Goal: Task Accomplishment & Management: Manage account settings

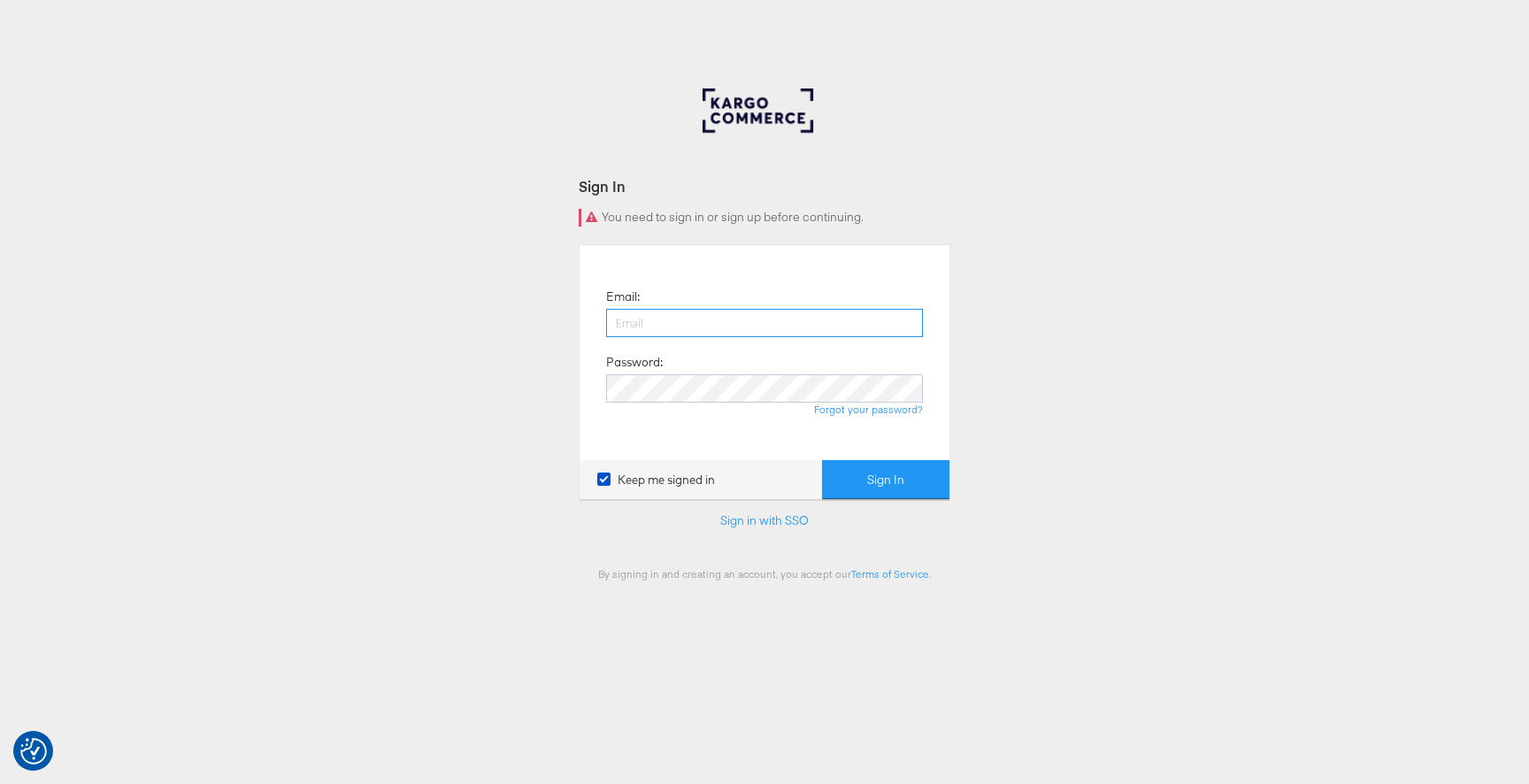
click at [836, 327] on input "email" at bounding box center [764, 322] width 317 height 28
type input "[PERSON_NAME][EMAIL_ADDRESS][PERSON_NAME][DOMAIN_NAME]"
click at [885, 479] on button "Sign In" at bounding box center [885, 479] width 128 height 39
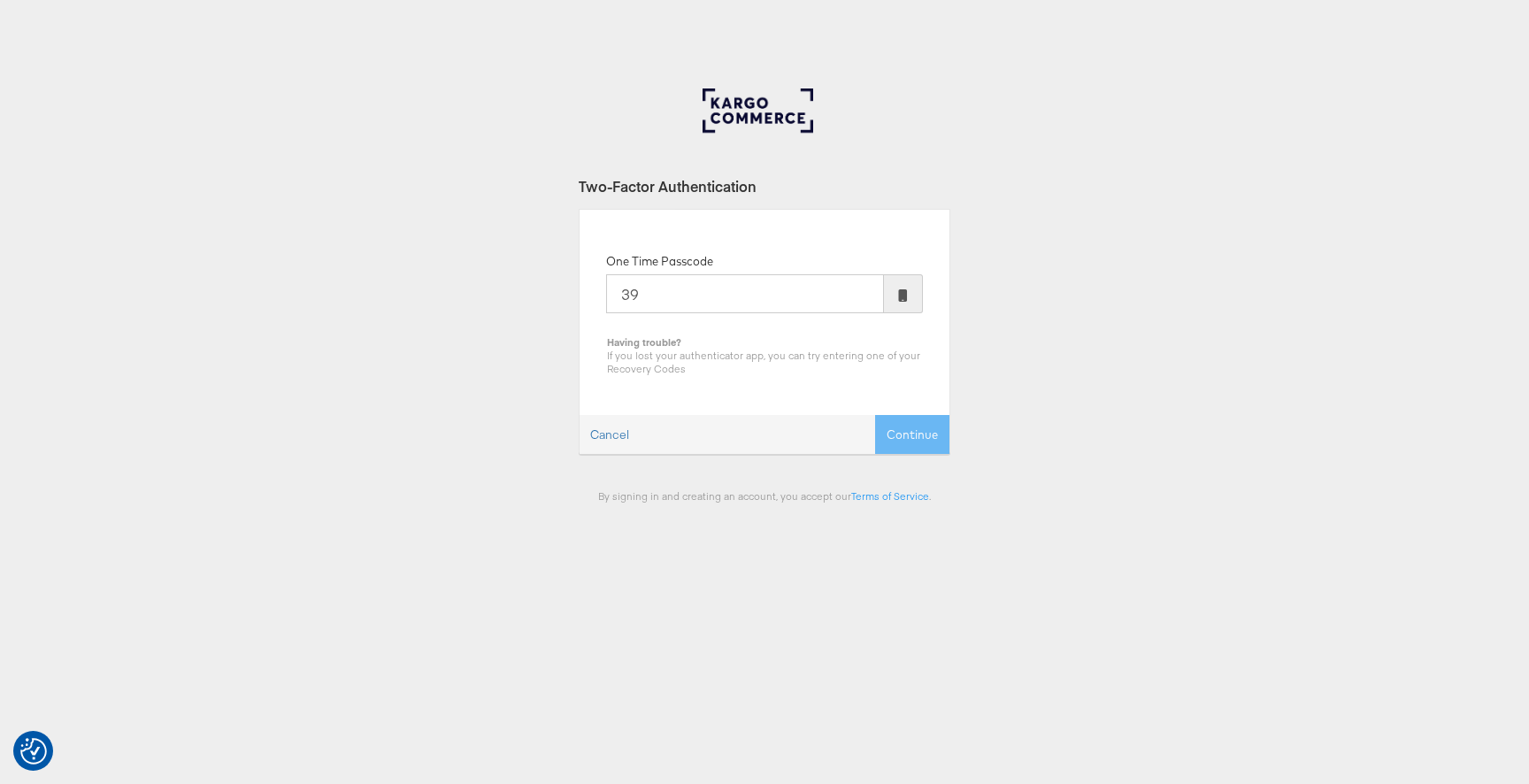
type input "3"
type input "240832"
click at [874, 415] on button "Continue" at bounding box center [911, 434] width 74 height 39
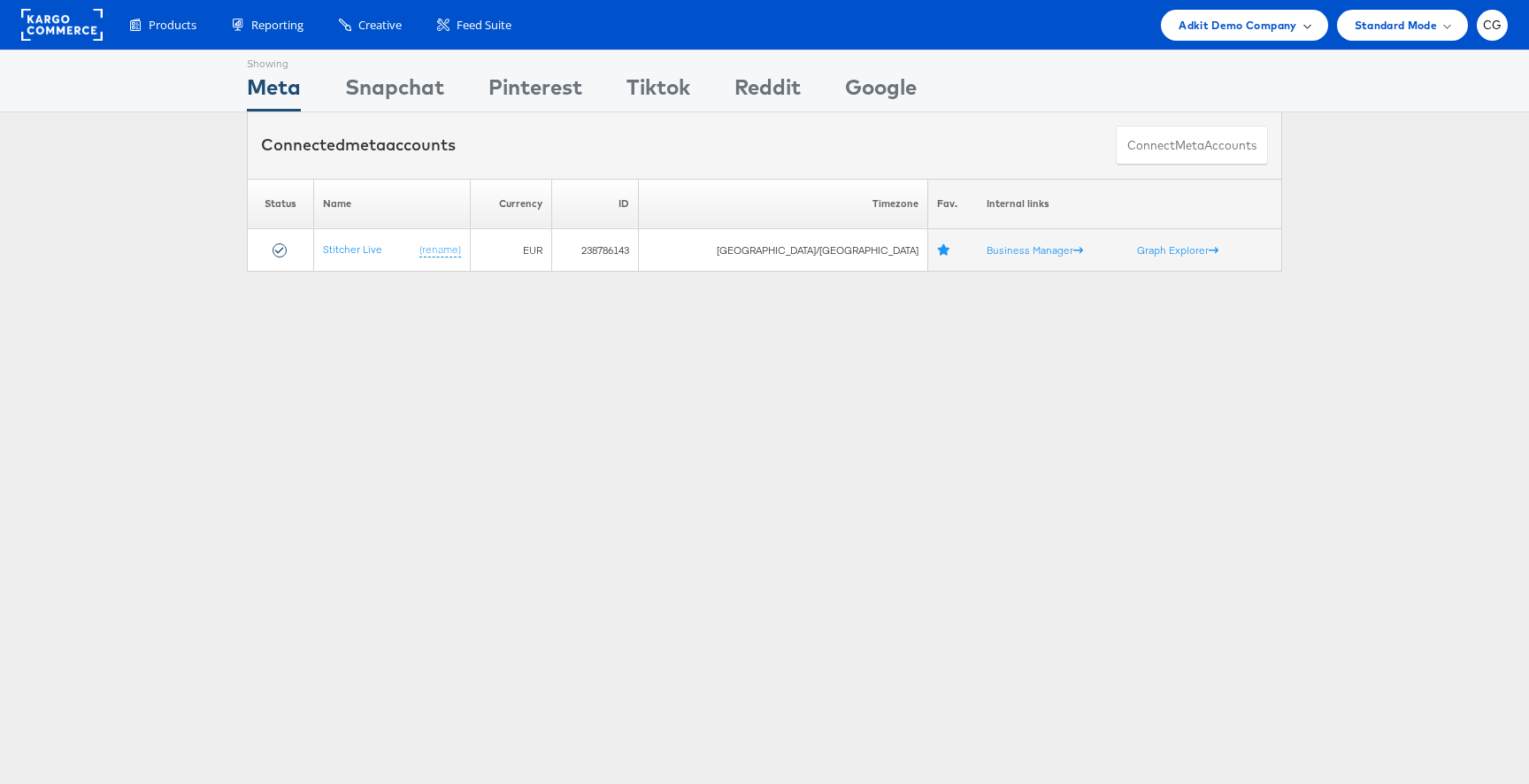
click at [1305, 31] on div "Adkit Demo Company" at bounding box center [1244, 25] width 131 height 18
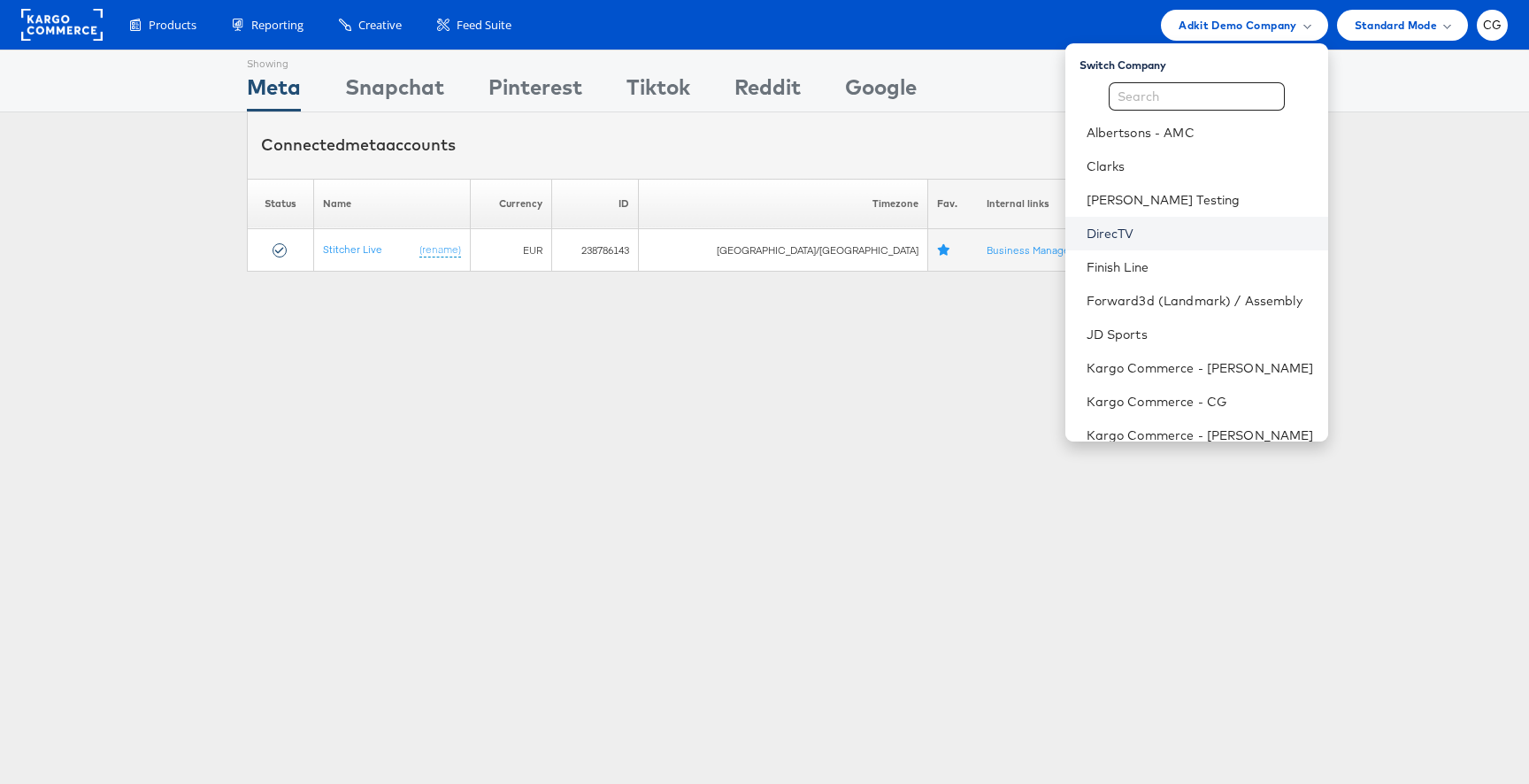
click at [1183, 235] on link "DirecTV" at bounding box center [1200, 233] width 227 height 17
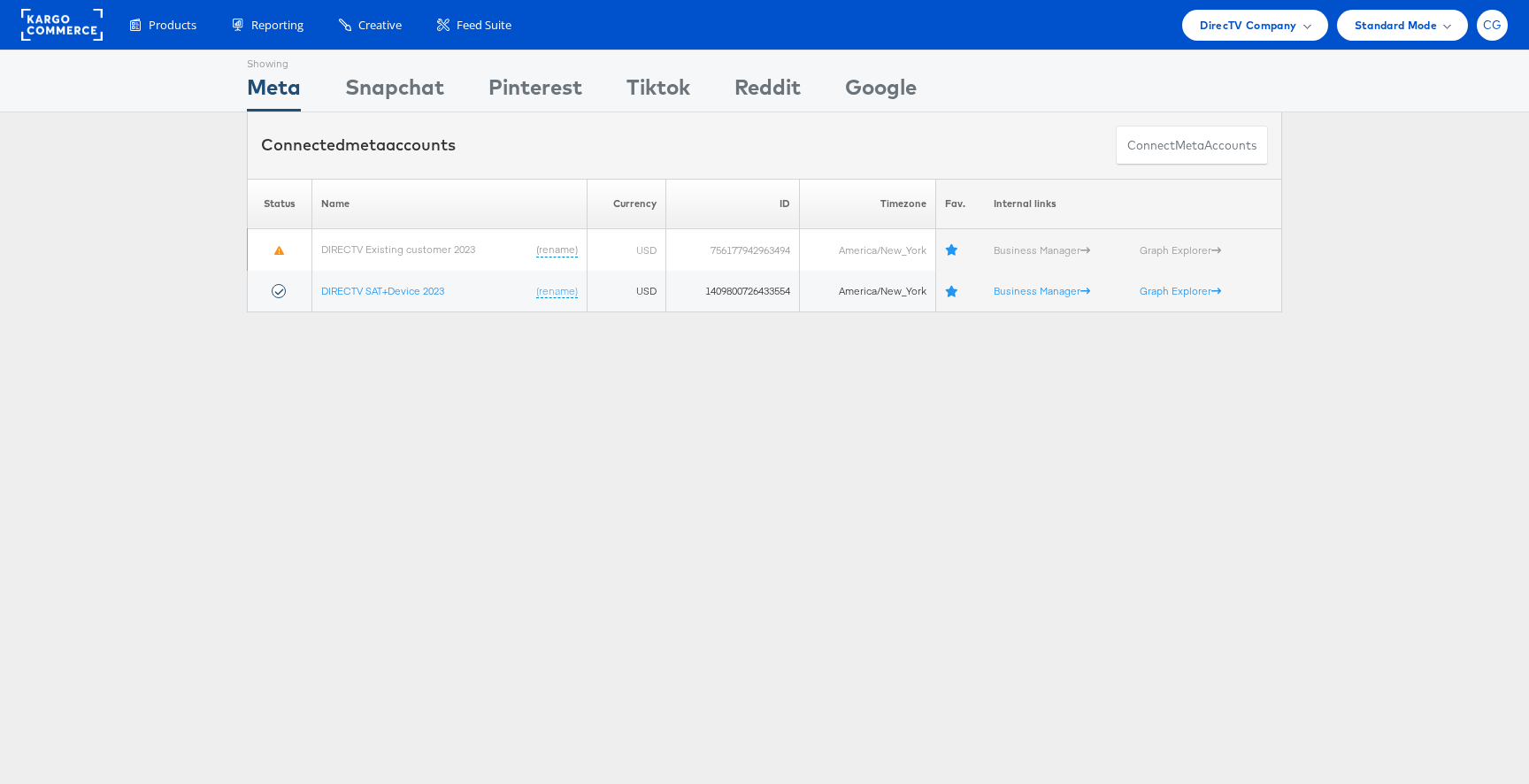
click at [1486, 31] on span "CG" at bounding box center [1493, 25] width 19 height 12
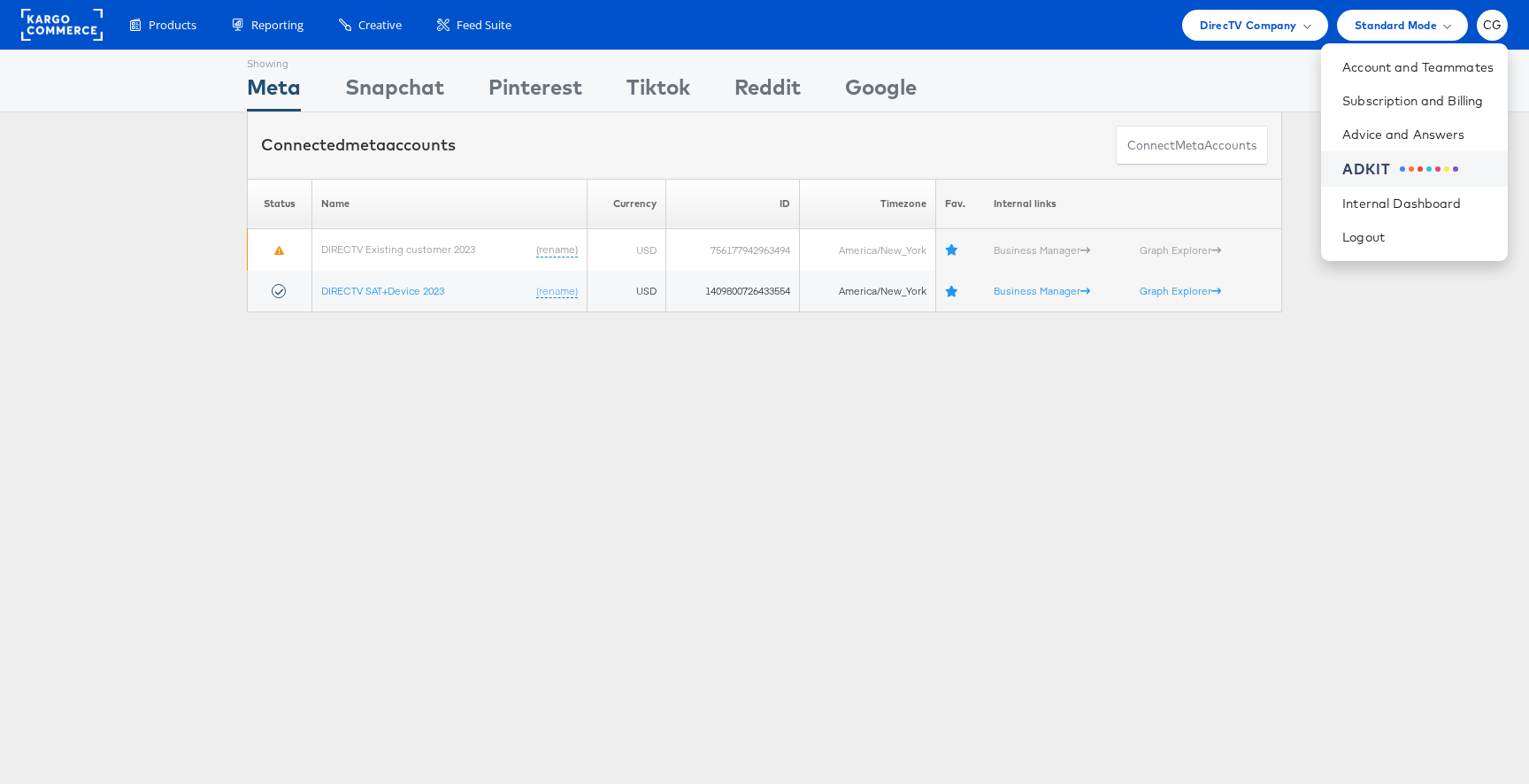
click at [1440, 170] on div at bounding box center [1428, 169] width 59 height 6
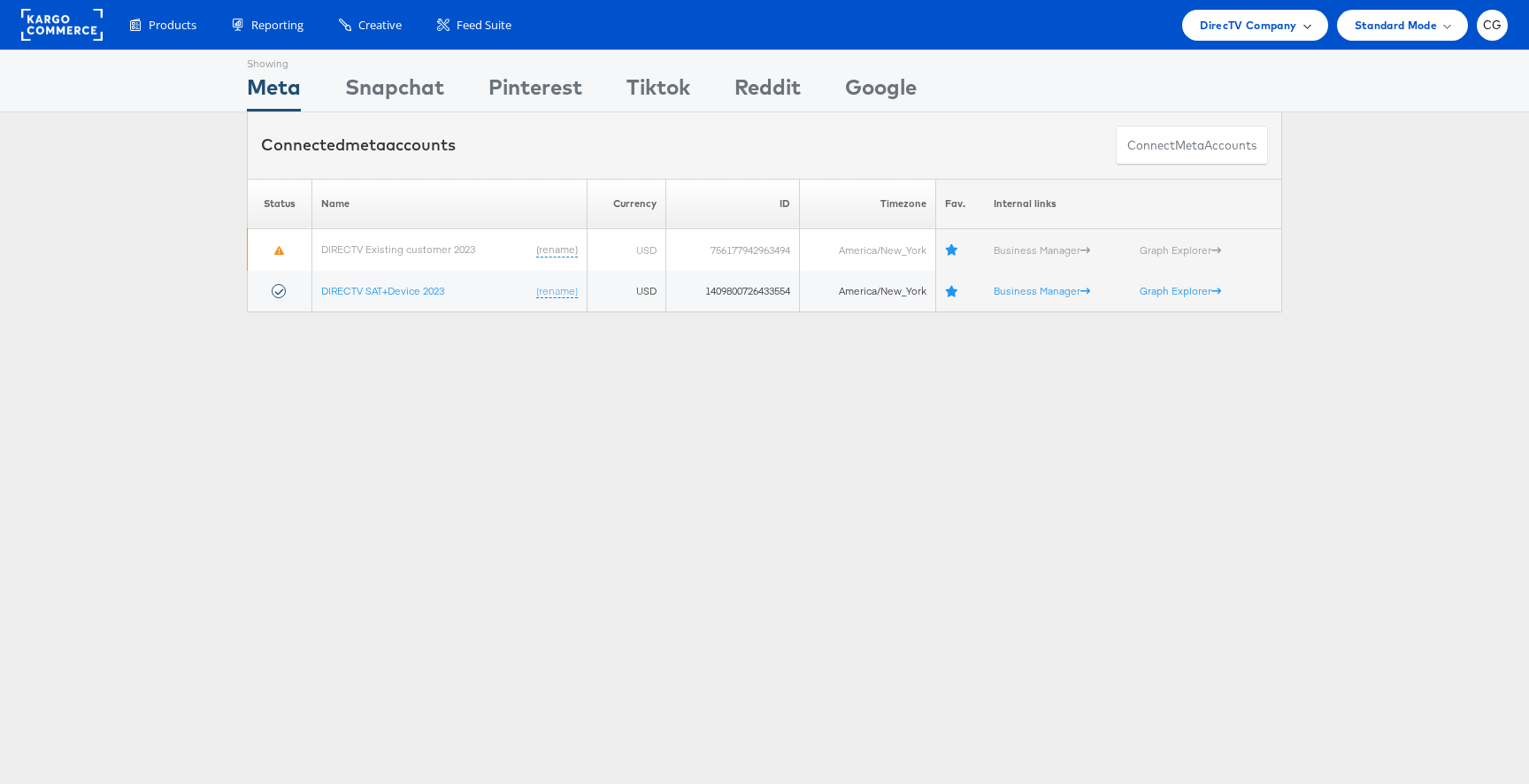
click at [1293, 19] on span "DirecTV Company" at bounding box center [1248, 25] width 96 height 18
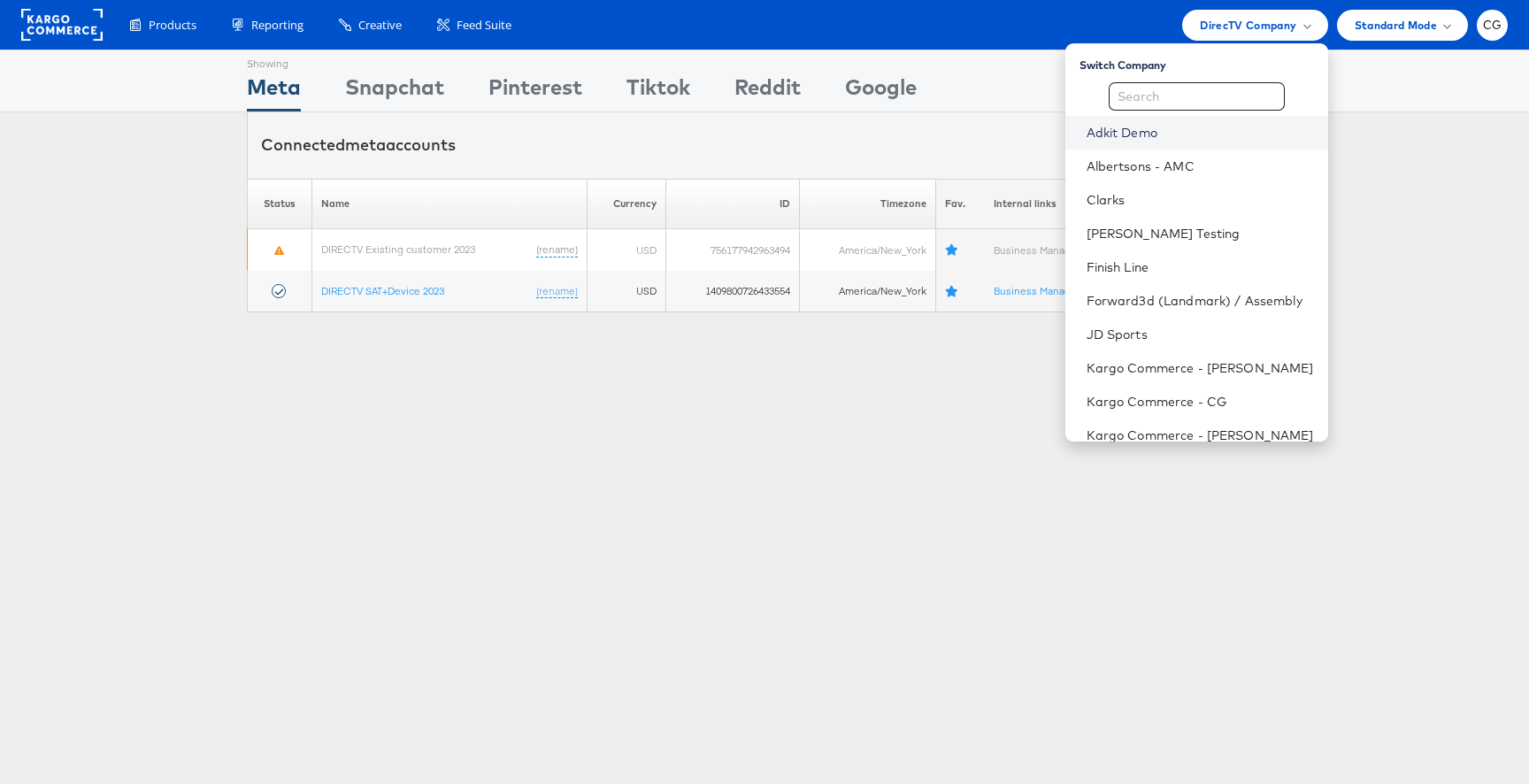
click at [1157, 130] on link "Adkit Demo" at bounding box center [1200, 132] width 227 height 17
